Goal: Task Accomplishment & Management: Complete application form

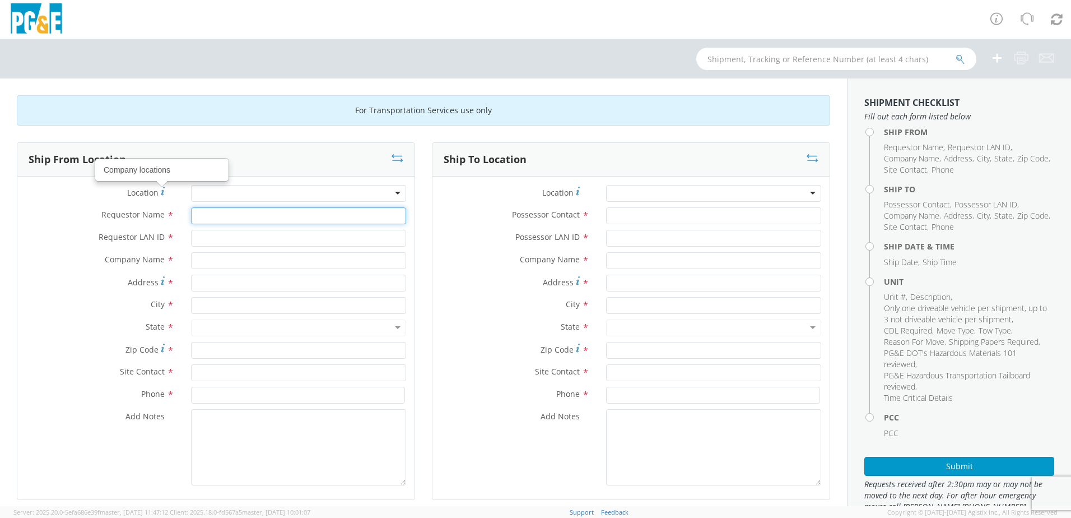
click at [200, 213] on input "Requestor Name *" at bounding box center [298, 215] width 215 height 17
type input "[PERSON_NAME]"
click at [202, 239] on input "Requestor LAN ID *" at bounding box center [298, 238] width 215 height 17
type input "DRTM"
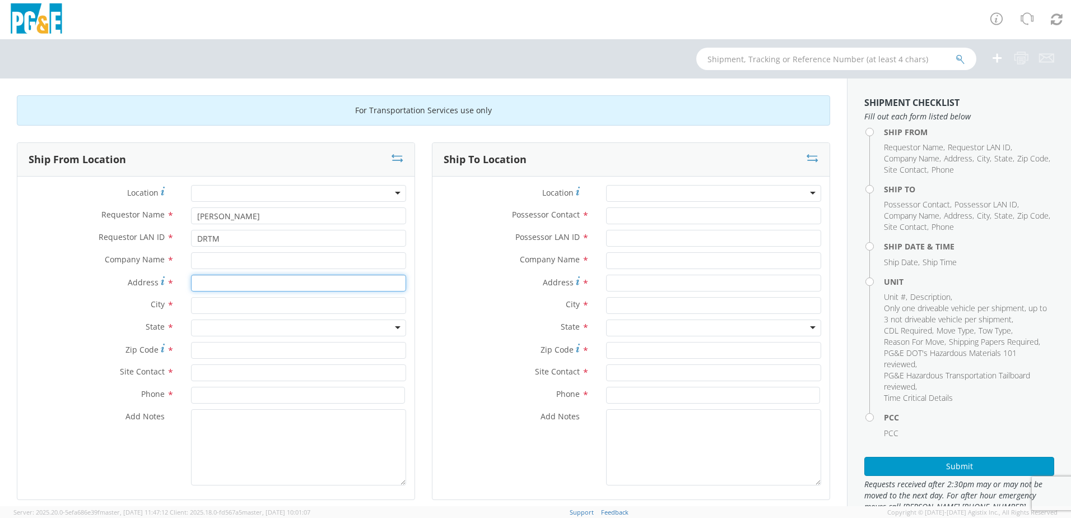
click at [212, 280] on input "Address *" at bounding box center [298, 283] width 215 height 17
type input "[STREET_ADDRESS]"
click at [233, 259] on input "text" at bounding box center [298, 260] width 215 height 17
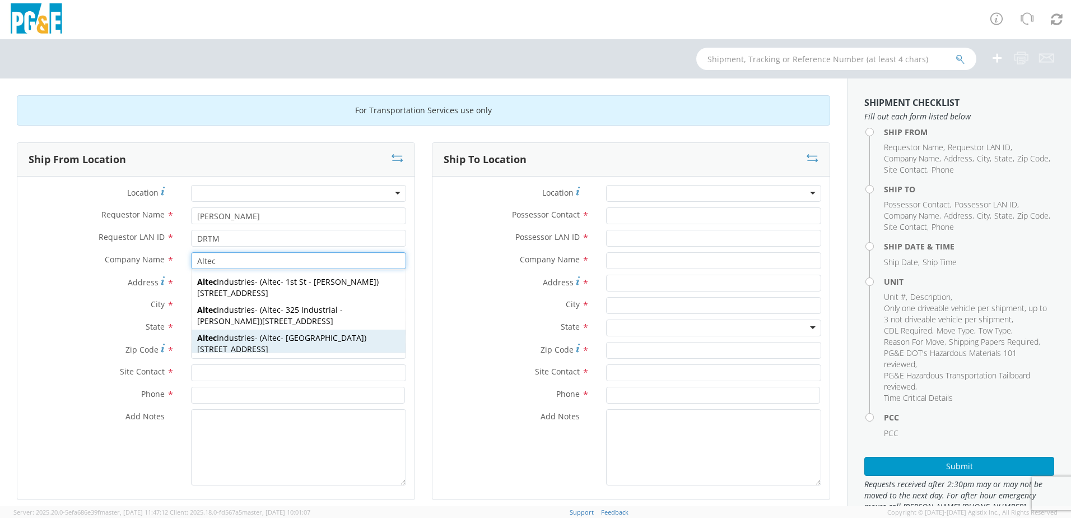
click at [285, 339] on span "Altec - [GEOGRAPHIC_DATA]" at bounding box center [313, 337] width 102 height 11
type input "Altec Industries"
type input "[GEOGRAPHIC_DATA]"
type input "93308"
type input "Altec - [GEOGRAPHIC_DATA]"
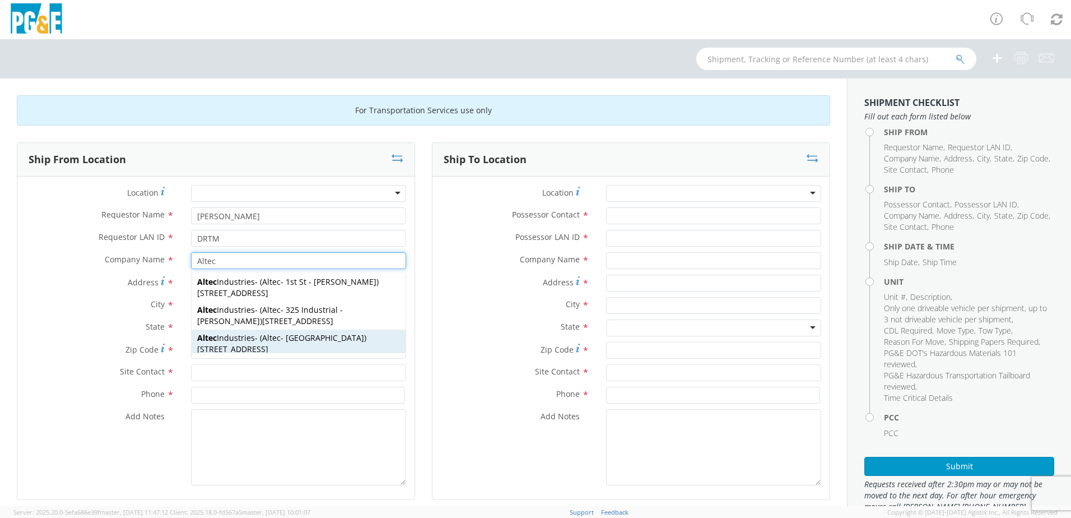
type input "[PHONE_NUMBER]"
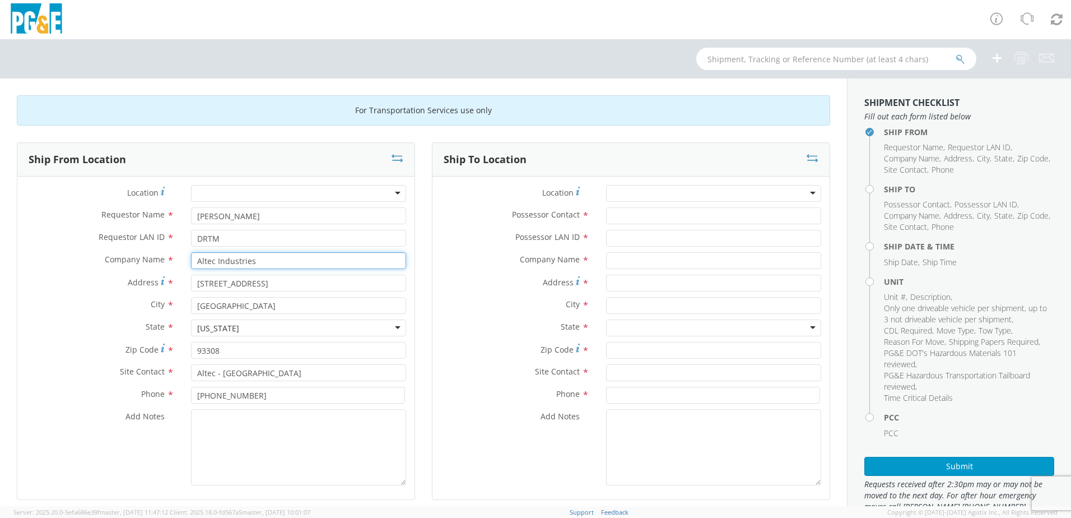
type input "Altec Industries"
click at [633, 189] on div at bounding box center [713, 193] width 215 height 17
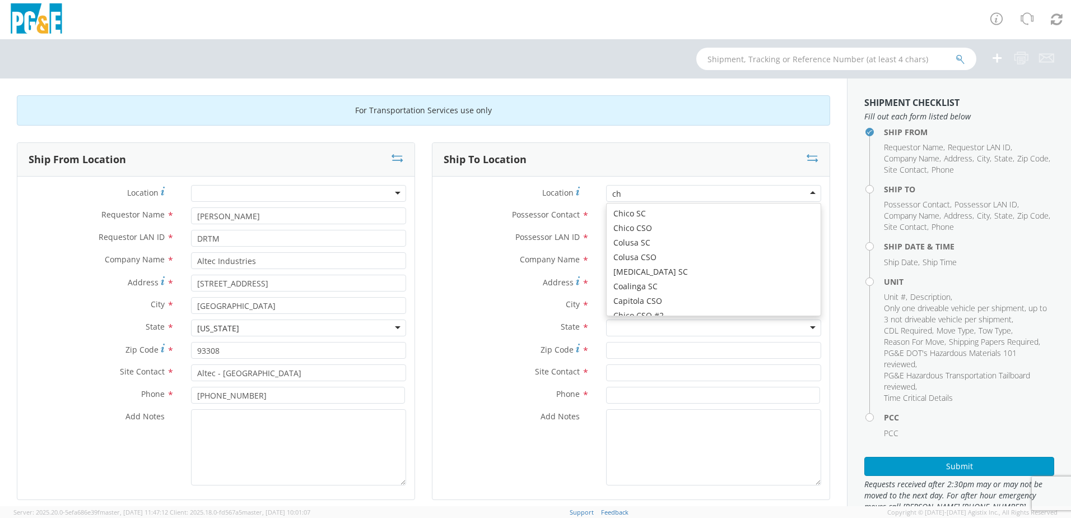
scroll to position [3, 0]
type input "chico"
type input "PG&E"
type input "[STREET_ADDRESS]"
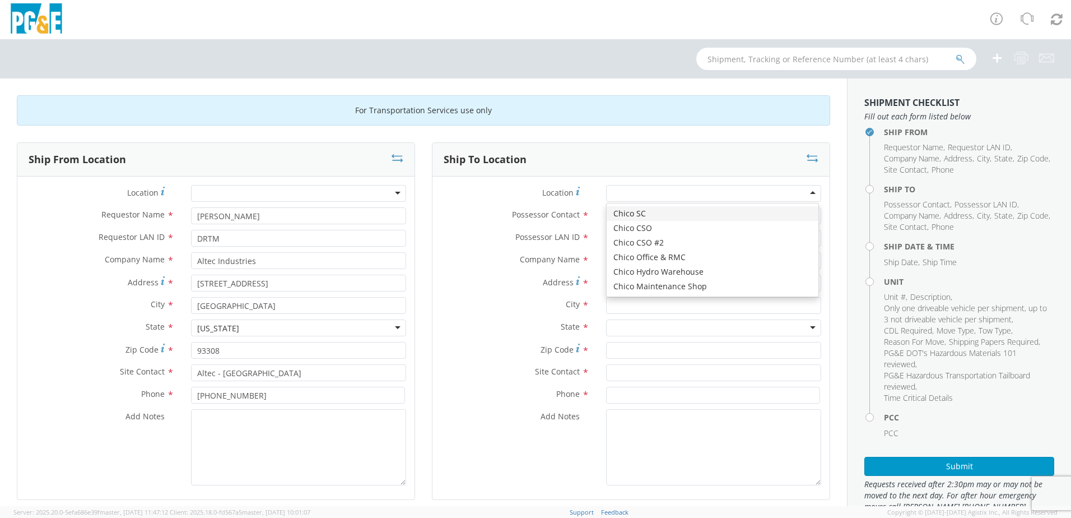
type input "CHICO"
type input "95928"
click at [646, 214] on input "Possessor Contact *" at bounding box center [713, 215] width 215 height 17
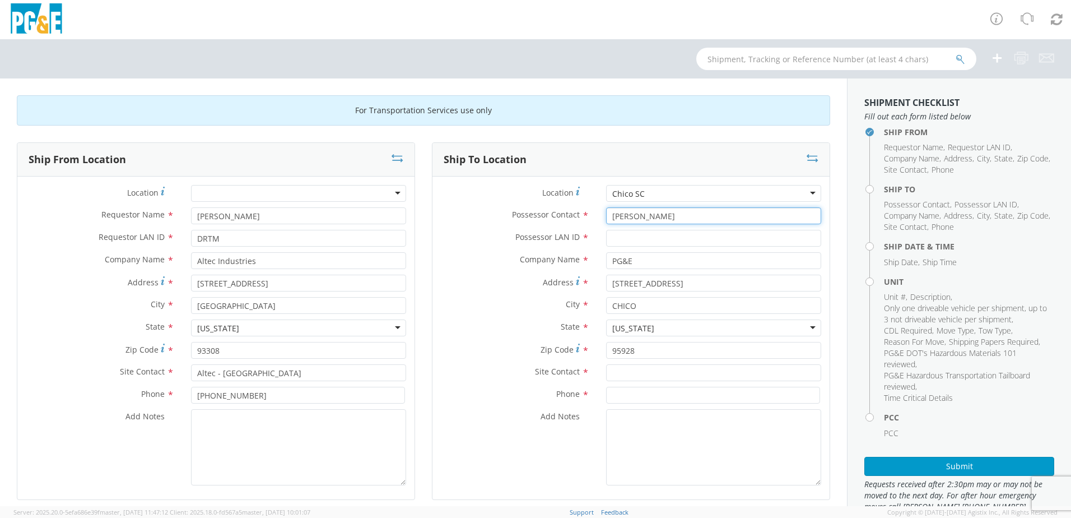
type input "[PERSON_NAME]"
click at [650, 241] on input "Possessor LAN ID *" at bounding box center [713, 238] width 215 height 17
type input "DRTM"
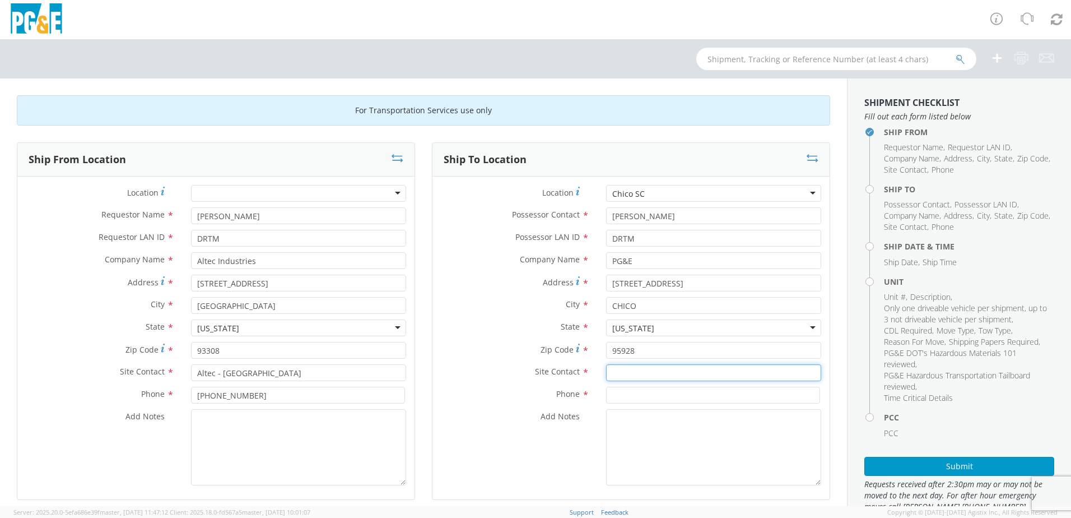
click at [633, 374] on input "text" at bounding box center [713, 372] width 215 height 17
type input "[PERSON_NAME]"
click at [628, 394] on input at bounding box center [713, 395] width 214 height 17
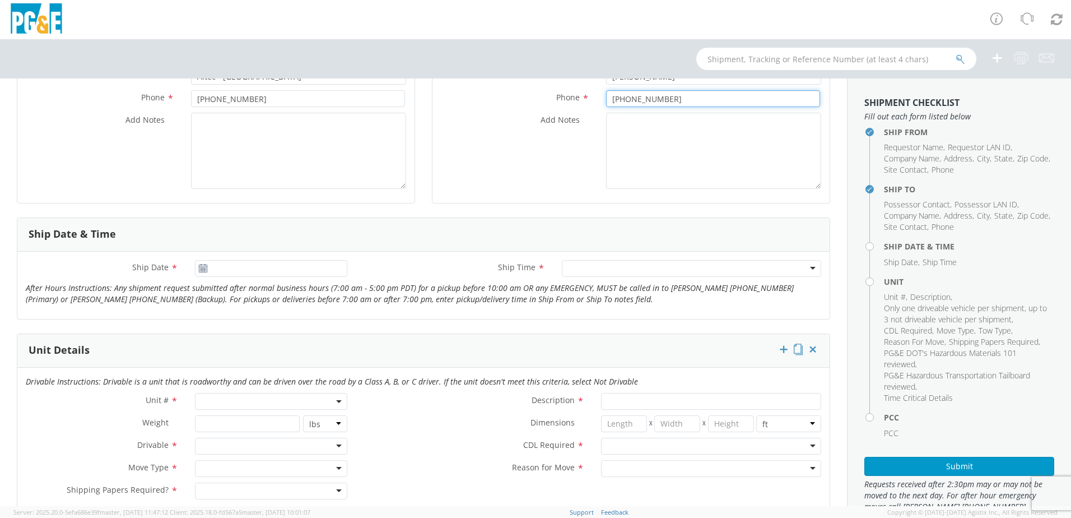
scroll to position [336, 0]
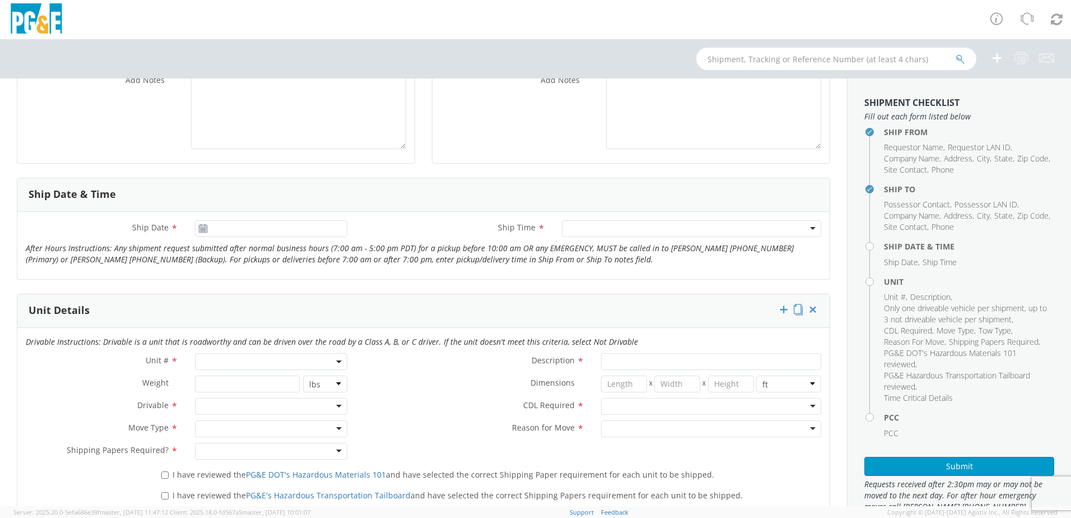
type input "[PHONE_NUMBER]"
click at [250, 233] on input "[DATE]" at bounding box center [271, 228] width 152 height 17
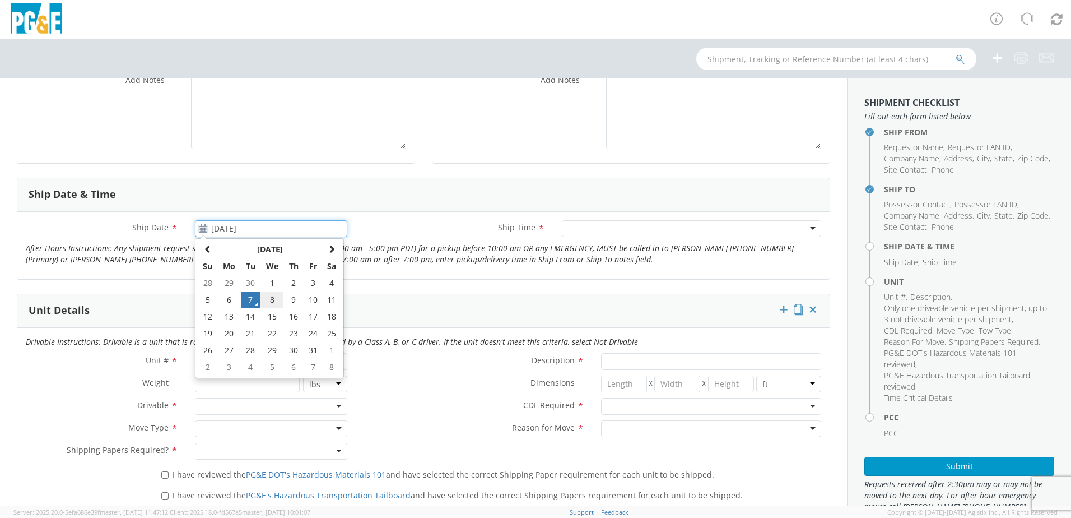
click at [273, 298] on td "8" at bounding box center [273, 299] width 24 height 17
type input "[DATE]"
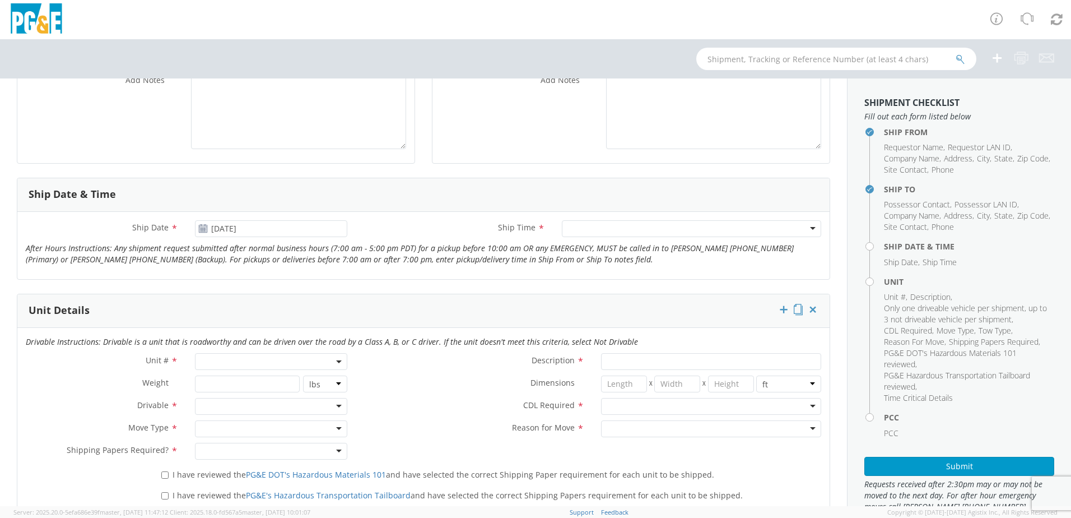
click at [593, 230] on div at bounding box center [691, 228] width 259 height 17
click at [226, 361] on span at bounding box center [271, 361] width 152 height 17
click at [227, 379] on input "search" at bounding box center [270, 380] width 145 height 17
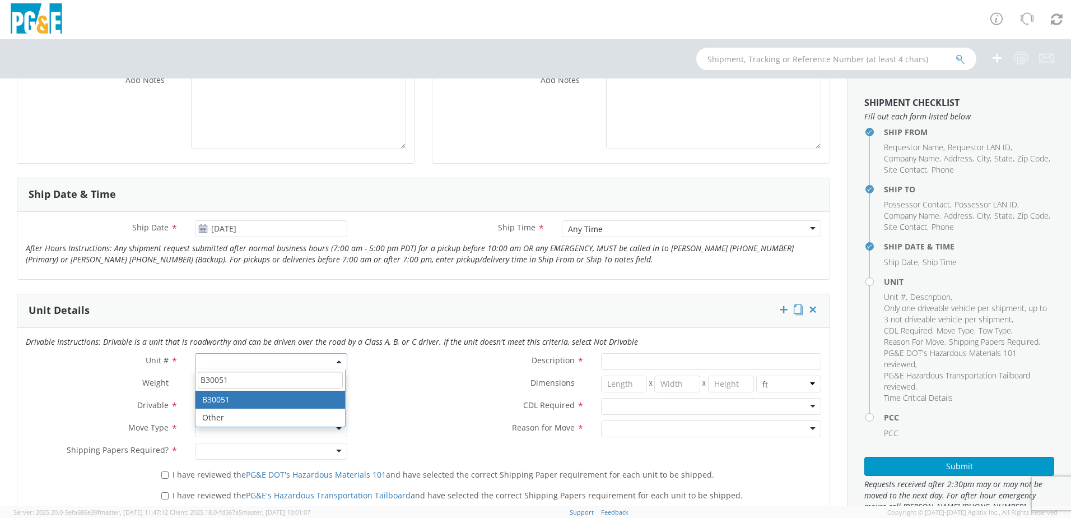
type input "B30051"
type input "TRUCK; MEDIUM LINE 4X4"
type input "56000"
select select "B30051"
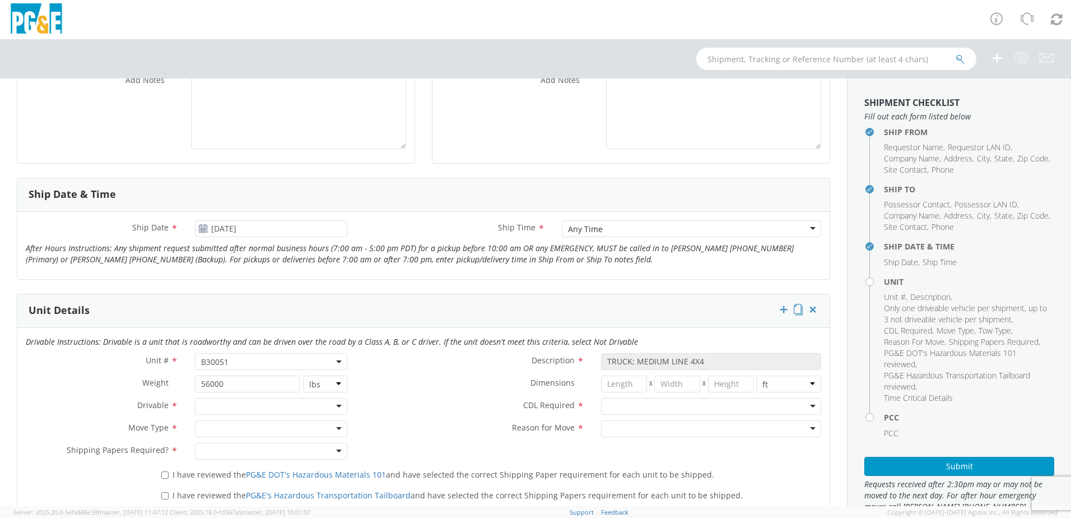
click at [332, 406] on div at bounding box center [271, 406] width 152 height 17
click at [340, 430] on div at bounding box center [271, 428] width 152 height 17
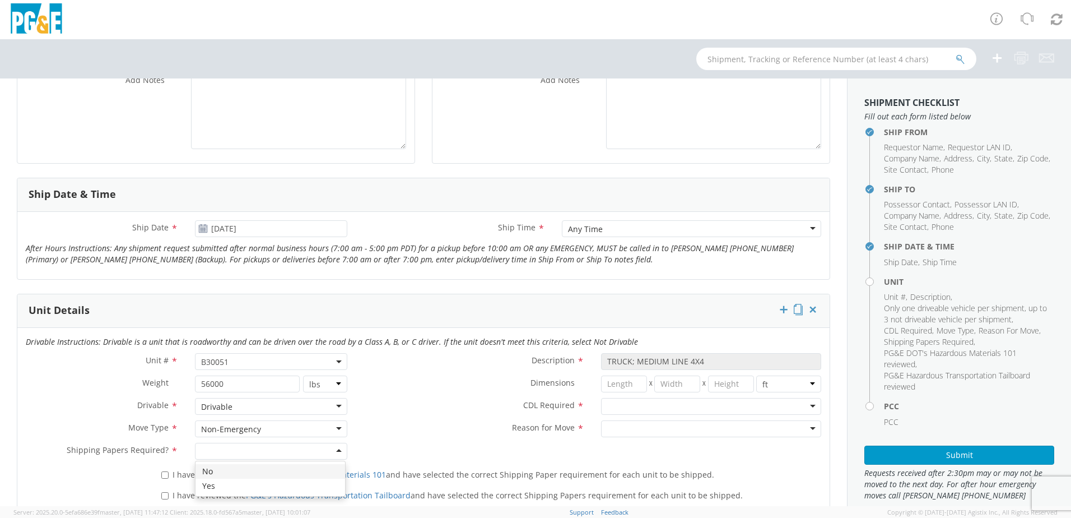
click at [333, 448] on div at bounding box center [271, 451] width 152 height 17
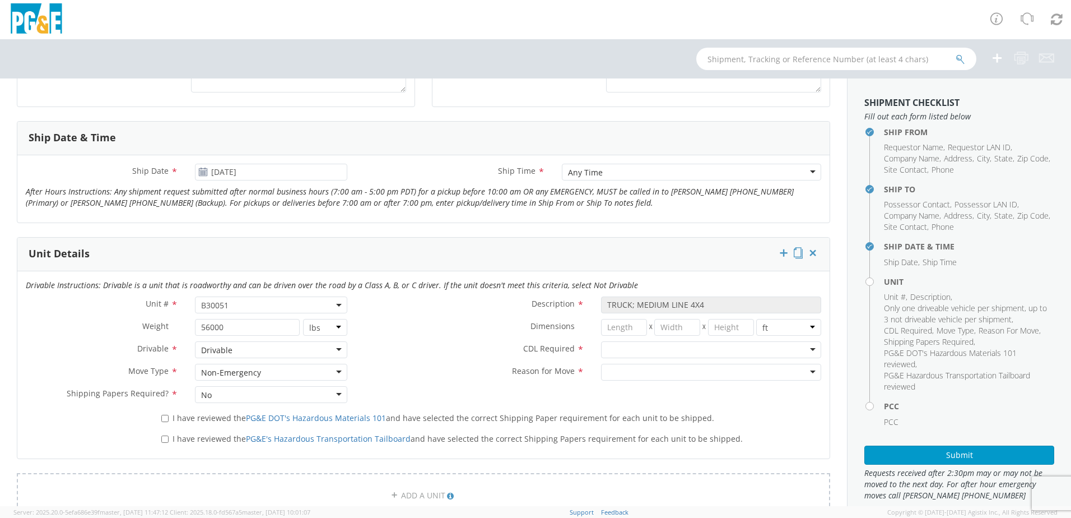
scroll to position [504, 0]
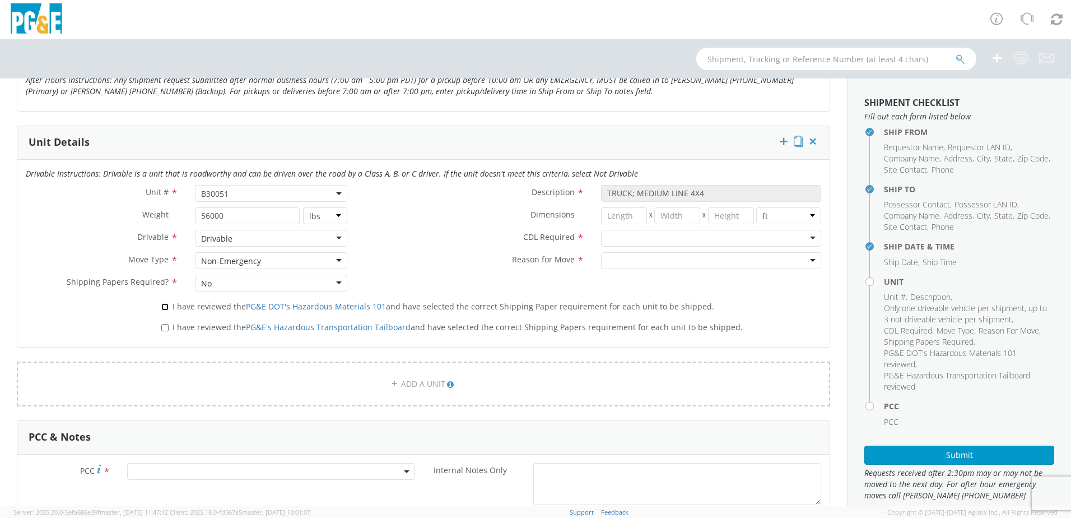
click at [165, 307] on input "I have reviewed the PG&E DOT's Hazardous Materials 101 and have selected the co…" at bounding box center [164, 306] width 7 height 7
checkbox input "true"
click at [165, 327] on input "I have reviewed the PG&E's Hazardous Transportation Tailboard and have selected…" at bounding box center [164, 327] width 7 height 7
checkbox input "true"
click at [800, 236] on div at bounding box center [711, 238] width 220 height 17
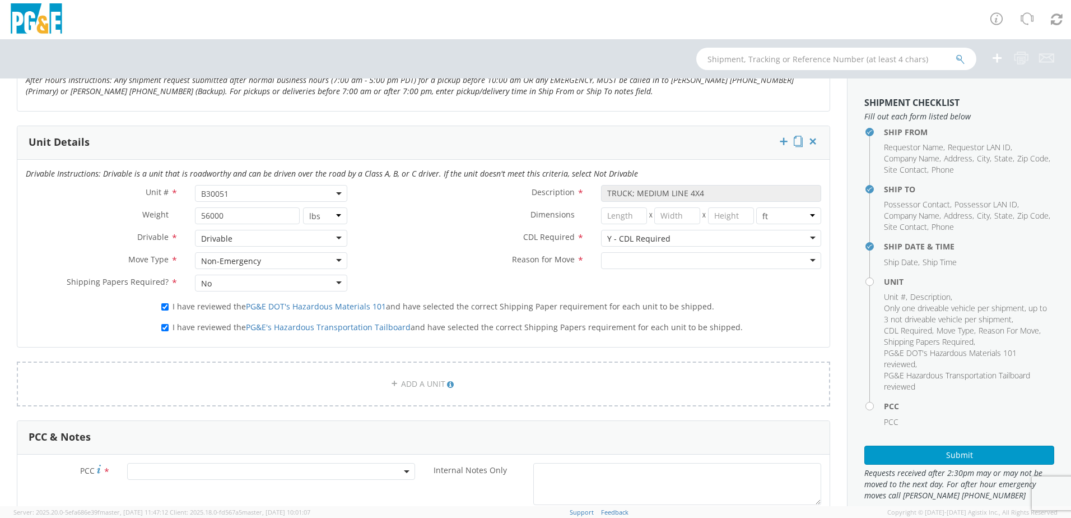
click at [807, 258] on div at bounding box center [711, 260] width 220 height 17
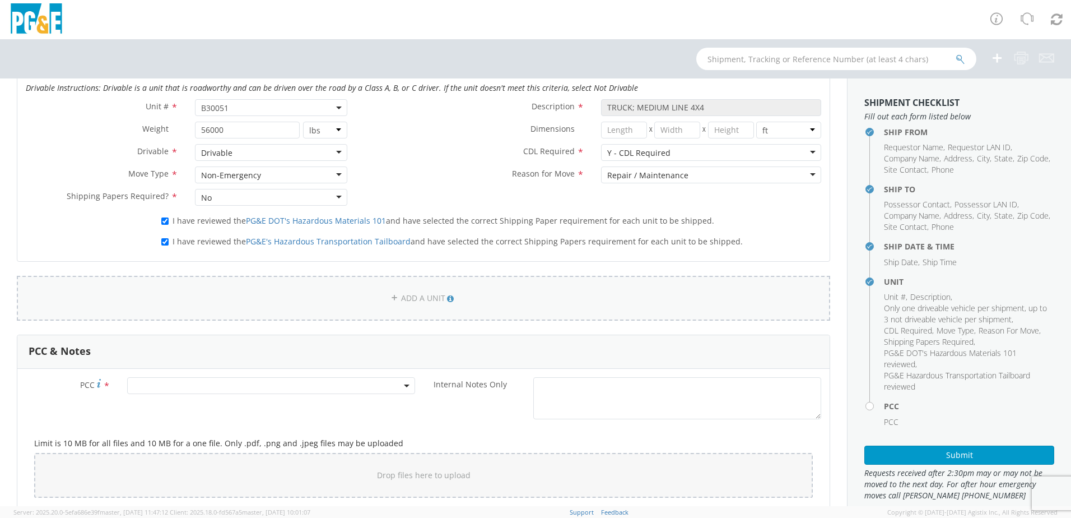
scroll to position [672, 0]
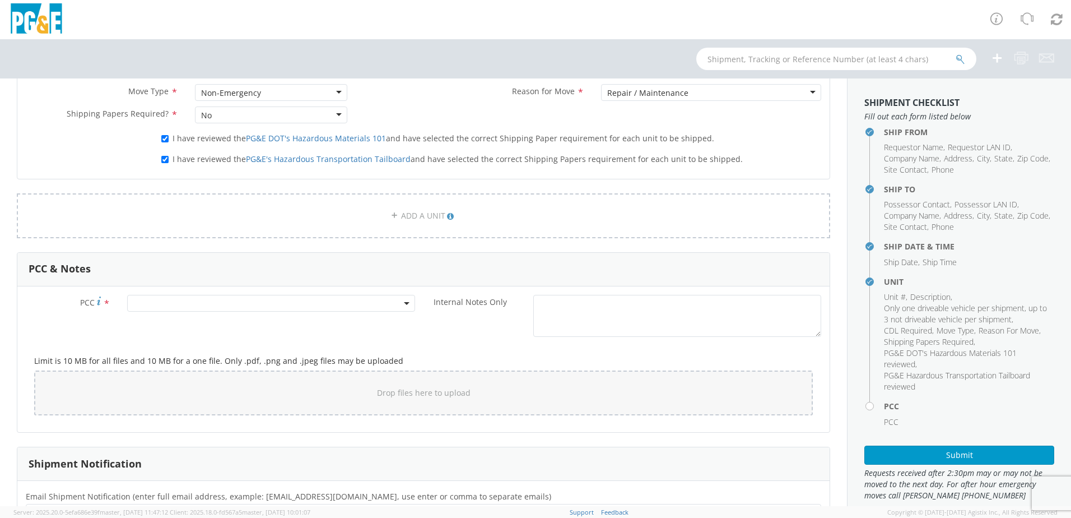
click at [153, 304] on span at bounding box center [271, 303] width 288 height 17
click at [155, 321] on input "number" at bounding box center [269, 321] width 279 height 17
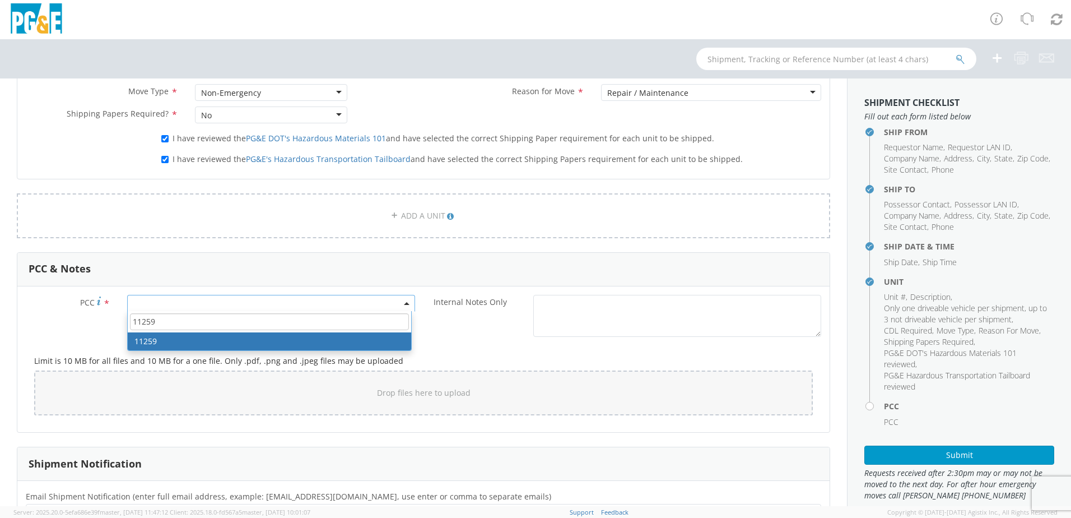
type input "11259"
select select "11259"
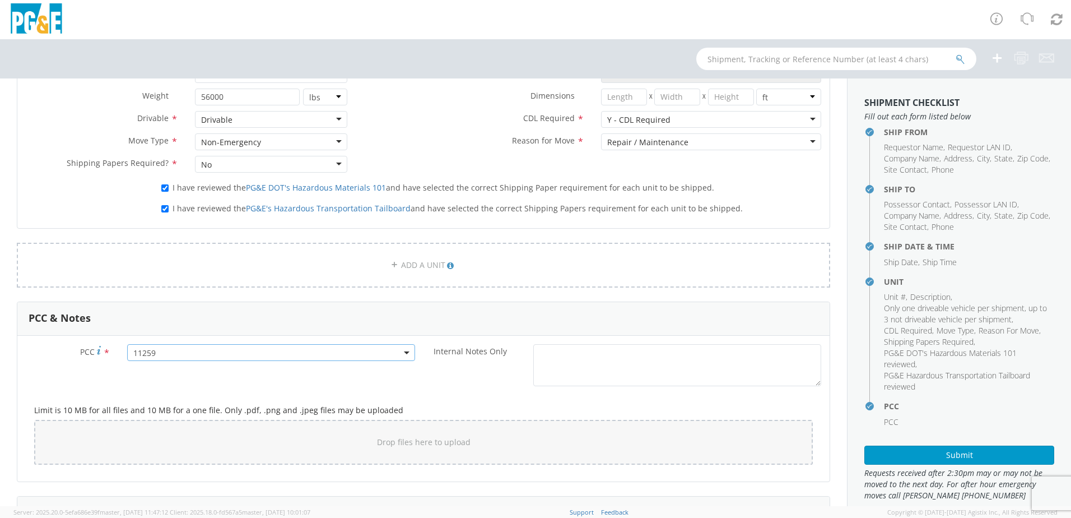
scroll to position [838, 0]
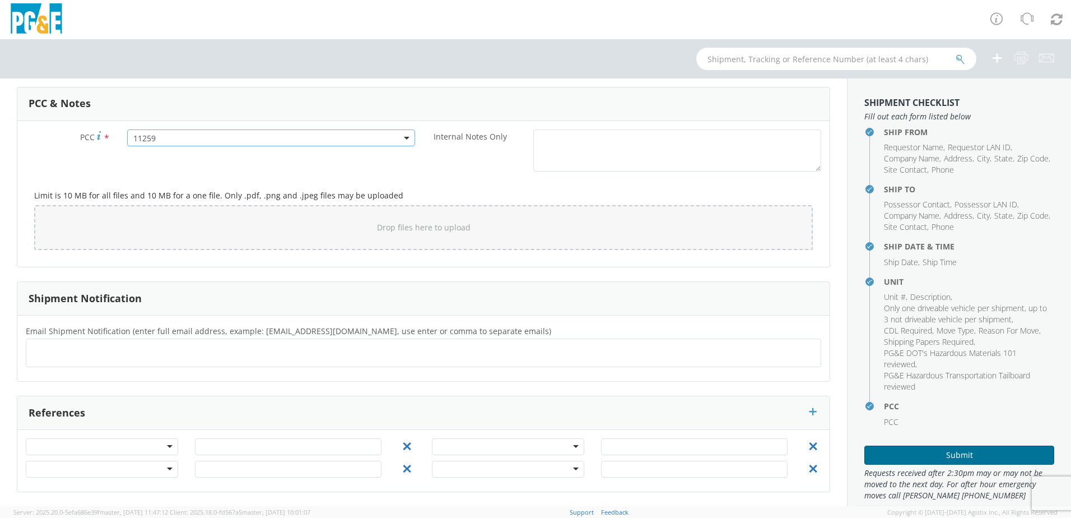
click at [922, 453] on button "Submit" at bounding box center [960, 454] width 190 height 19
